Goal: Information Seeking & Learning: Learn about a topic

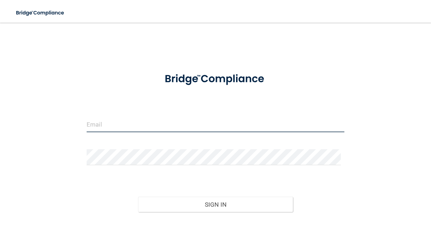
click at [106, 119] on input "email" at bounding box center [216, 124] width 258 height 16
click at [106, 119] on input "[EMAIL_ADDRESS][DOMAIN_NAME]" at bounding box center [216, 124] width 258 height 16
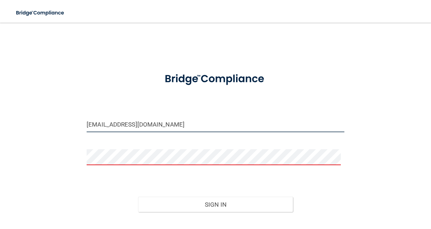
click at [106, 119] on input "[EMAIL_ADDRESS][DOMAIN_NAME]" at bounding box center [216, 124] width 258 height 16
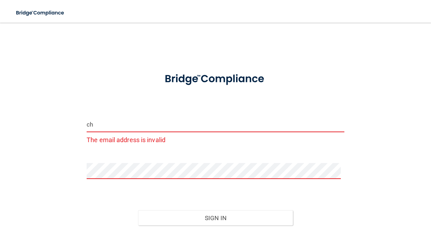
type input "[EMAIL_ADDRESS][DOMAIN_NAME]"
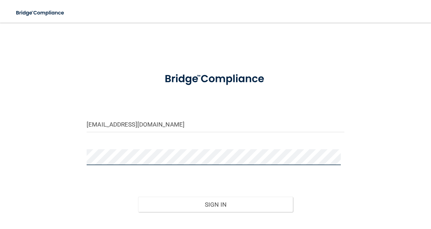
click at [138, 197] on button "Sign In" at bounding box center [215, 205] width 154 height 16
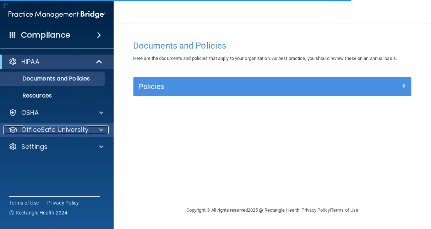
click at [50, 133] on p "OfficeSafe University" at bounding box center [54, 130] width 67 height 9
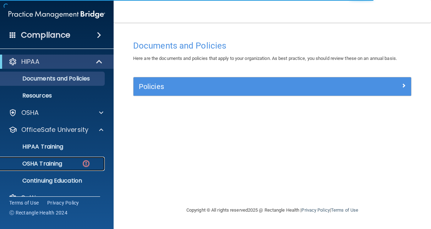
click at [53, 166] on p "OSHA Training" at bounding box center [33, 163] width 57 height 7
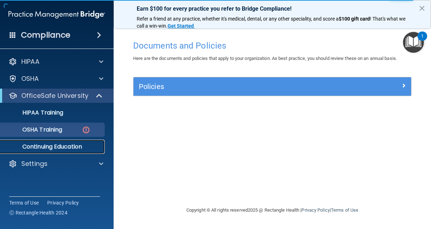
click at [43, 145] on p "Continuing Education" at bounding box center [53, 146] width 97 height 7
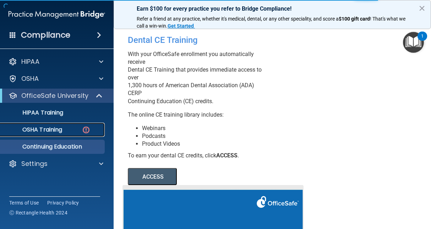
click at [49, 135] on link "OSHA Training" at bounding box center [49, 130] width 112 height 14
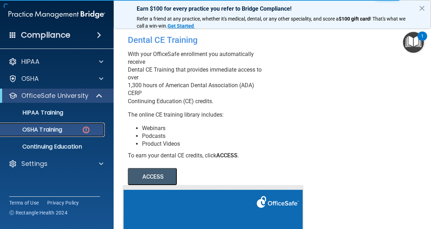
click at [50, 126] on p "OSHA Training" at bounding box center [33, 129] width 57 height 7
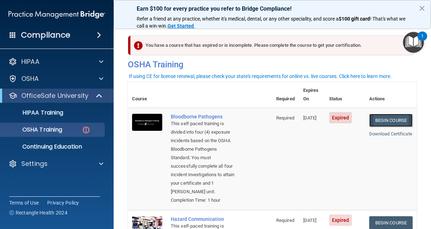
click at [382, 114] on link "Begin Course" at bounding box center [390, 120] width 43 height 13
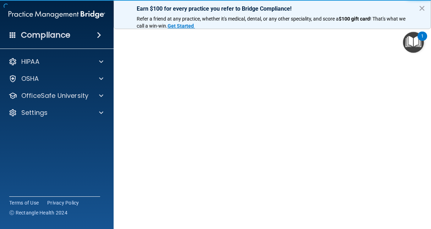
scroll to position [26, 0]
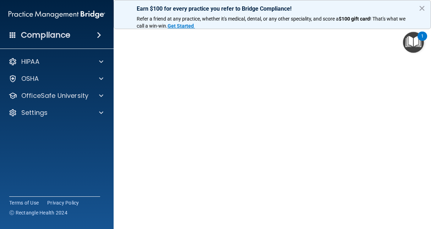
click at [428, 7] on div "Earn $100 for every practice you refer to Bridge Compliance! Refer a friend at …" at bounding box center [272, 14] width 317 height 29
click at [423, 8] on button "×" at bounding box center [421, 7] width 7 height 11
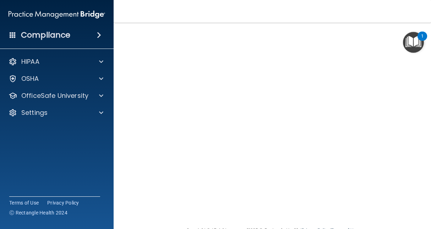
scroll to position [0, 0]
click at [180, 48] on h4 "Bloodborne Pathogens Training" at bounding box center [272, 45] width 278 height 9
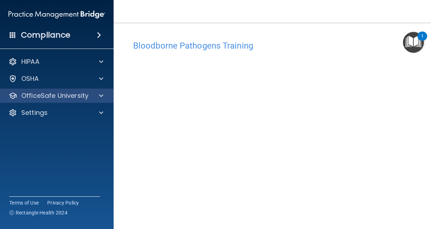
click at [93, 100] on div "OfficeSafe University" at bounding box center [57, 96] width 114 height 14
click at [99, 99] on span at bounding box center [101, 96] width 4 height 9
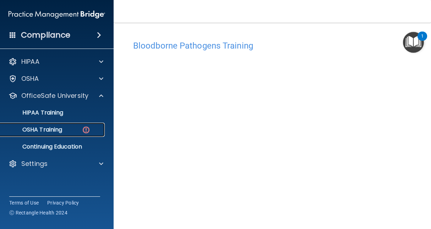
click at [70, 127] on div "OSHA Training" at bounding box center [53, 129] width 97 height 7
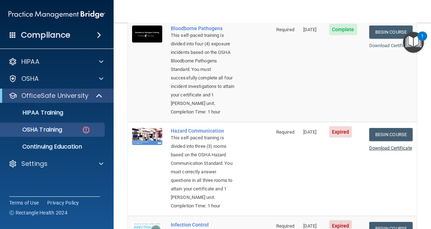
scroll to position [89, 0]
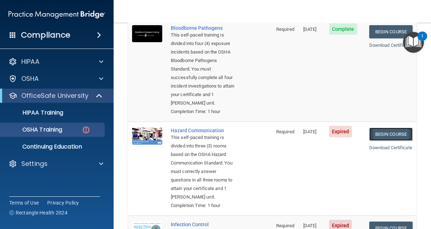
click at [384, 141] on link "Begin Course" at bounding box center [390, 134] width 43 height 13
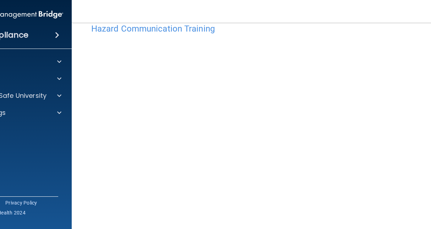
scroll to position [38, 0]
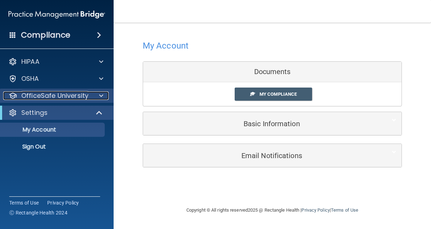
click at [52, 98] on p "OfficeSafe University" at bounding box center [54, 96] width 67 height 9
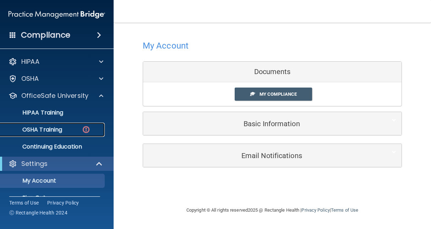
click at [51, 126] on p "OSHA Training" at bounding box center [33, 129] width 57 height 7
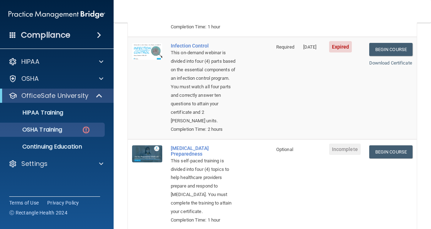
click at [325, 139] on td "Expired" at bounding box center [345, 88] width 40 height 103
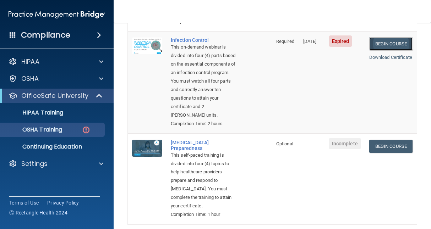
click at [389, 50] on link "Begin Course" at bounding box center [390, 43] width 43 height 13
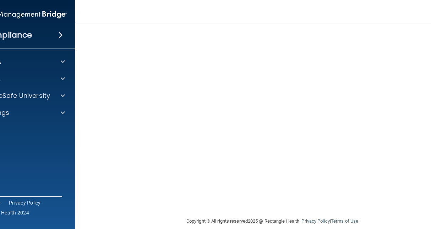
scroll to position [66, 0]
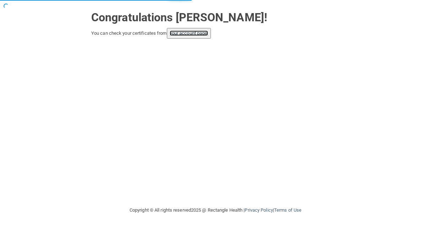
click at [208, 34] on link "your account page!" at bounding box center [189, 33] width 39 height 5
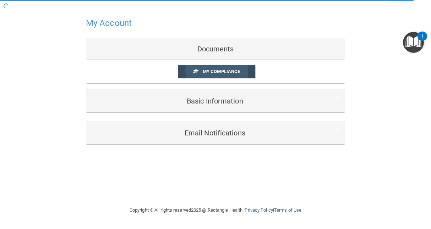
click at [213, 75] on link "My Compliance" at bounding box center [217, 71] width 78 height 13
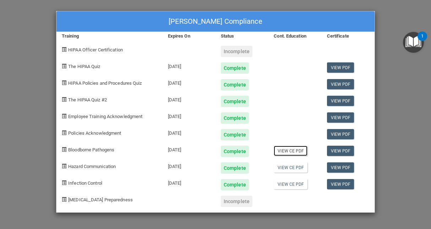
click at [289, 147] on link "View CE PDF" at bounding box center [291, 151] width 34 height 10
